Goal: Information Seeking & Learning: Learn about a topic

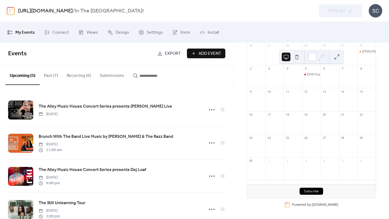
scroll to position [48, 0]
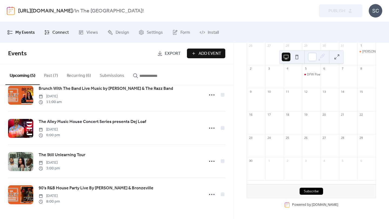
click at [49, 35] on link "Connect" at bounding box center [56, 32] width 33 height 16
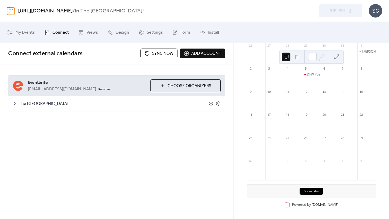
click at [94, 104] on span "The [GEOGRAPHIC_DATA]" at bounding box center [114, 104] width 190 height 6
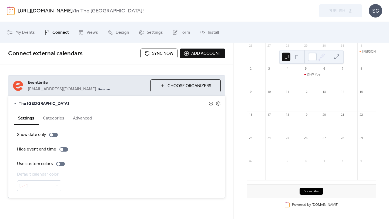
click at [40, 101] on span "The [GEOGRAPHIC_DATA]" at bounding box center [114, 104] width 190 height 6
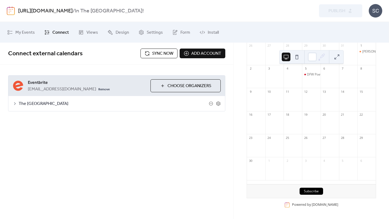
click at [36, 92] on span "[EMAIL_ADDRESS][DOMAIN_NAME]" at bounding box center [62, 89] width 68 height 6
click at [150, 53] on button "Sync now" at bounding box center [158, 54] width 37 height 10
click at [387, 118] on div "[DATE] 7 [DATE] America/[GEOGRAPHIC_DATA] Sun Mon Tue Wed Thu Fri Sat 26 27 28 …" at bounding box center [311, 131] width 155 height 177
drag, startPoint x: 387, startPoint y: 117, endPoint x: 387, endPoint y: 106, distance: 11.1
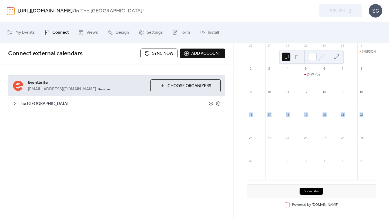
click at [387, 106] on div "[DATE] 7 [DATE] America/[GEOGRAPHIC_DATA] Sun Mon Tue Wed Thu Fri Sat 26 27 28 …" at bounding box center [311, 131] width 155 height 177
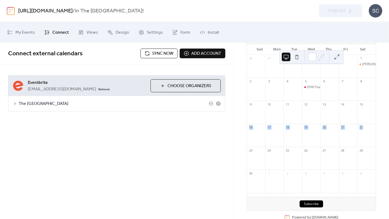
scroll to position [19, 0]
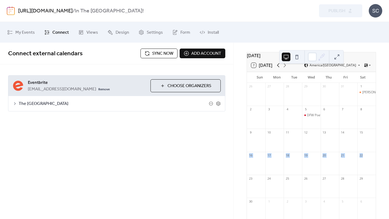
click at [279, 67] on icon at bounding box center [278, 65] width 2 height 4
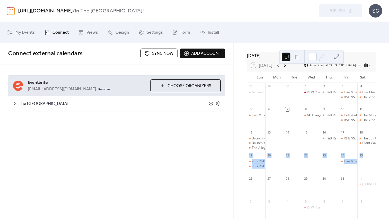
click at [286, 68] on icon at bounding box center [285, 65] width 2 height 4
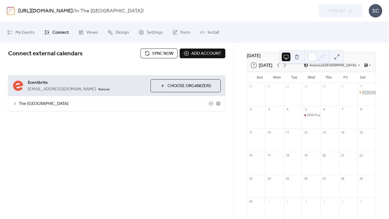
click at [362, 95] on div "[PERSON_NAME] Live" at bounding box center [378, 92] width 32 height 5
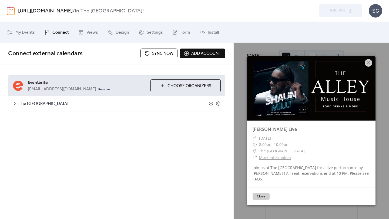
click at [282, 160] on link "More Information" at bounding box center [275, 157] width 32 height 5
